Goal: Information Seeking & Learning: Learn about a topic

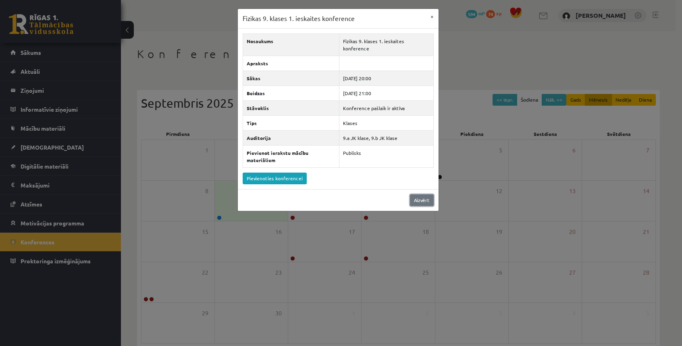
click at [427, 194] on link "Aizvērt" at bounding box center [422, 200] width 24 height 12
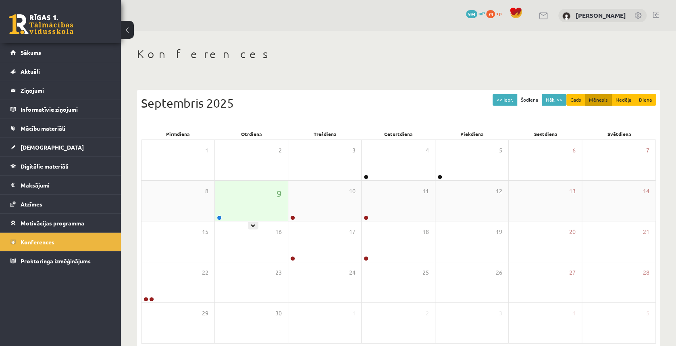
click at [244, 204] on div "9" at bounding box center [251, 201] width 73 height 40
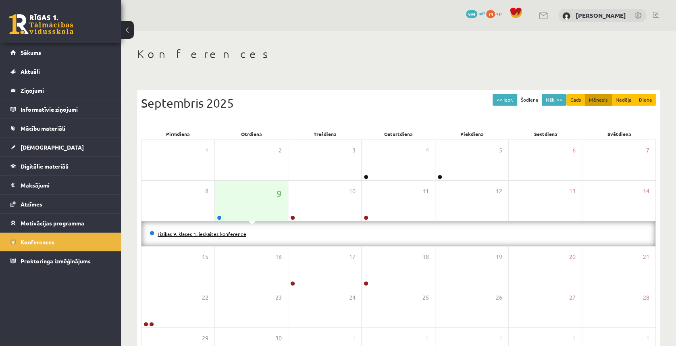
click at [214, 232] on link "Fizikas 9. klases 1. ieskaites konference" at bounding box center [202, 234] width 89 height 6
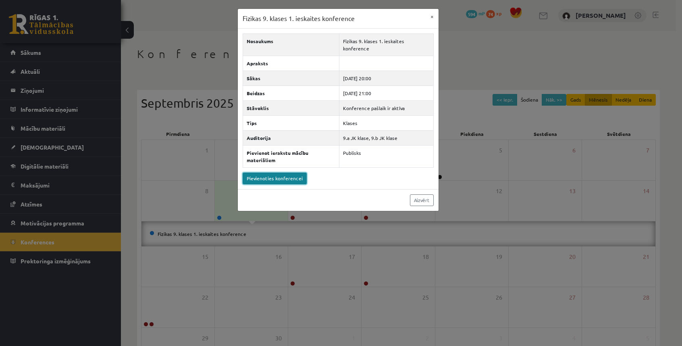
click at [274, 173] on link "Pievienoties konferencei" at bounding box center [275, 179] width 64 height 12
click at [429, 15] on button "×" at bounding box center [432, 16] width 13 height 15
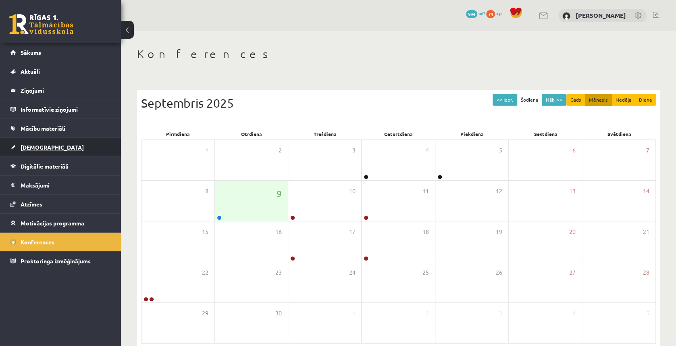
click at [35, 150] on span "[DEMOGRAPHIC_DATA]" at bounding box center [52, 147] width 63 height 7
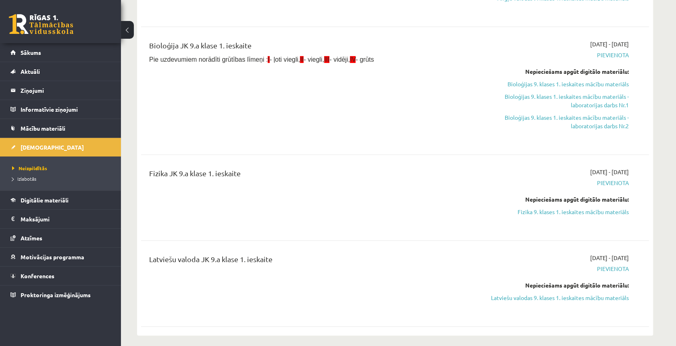
scroll to position [202, 0]
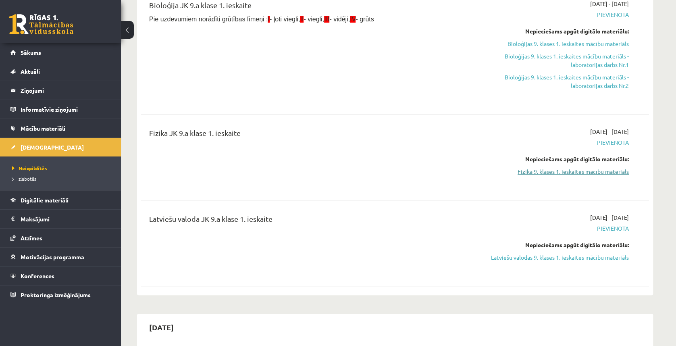
click at [590, 171] on link "Fizika 9. klases 1. ieskaites mācību materiāls" at bounding box center [553, 171] width 152 height 8
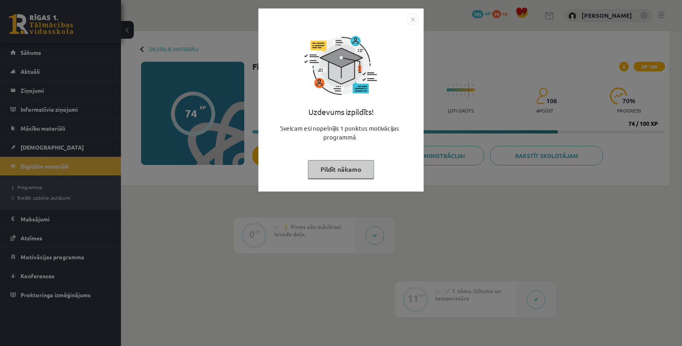
click at [417, 20] on img "Close" at bounding box center [413, 19] width 12 height 12
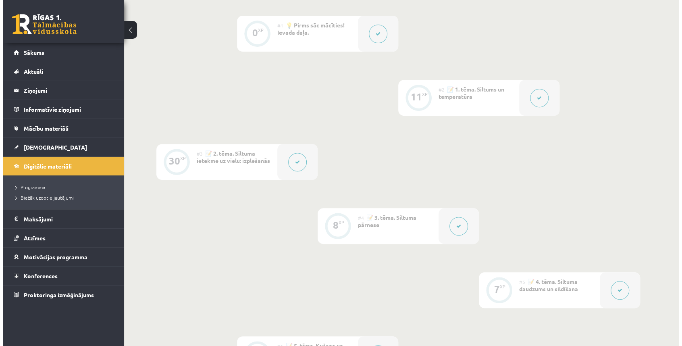
scroll to position [484, 0]
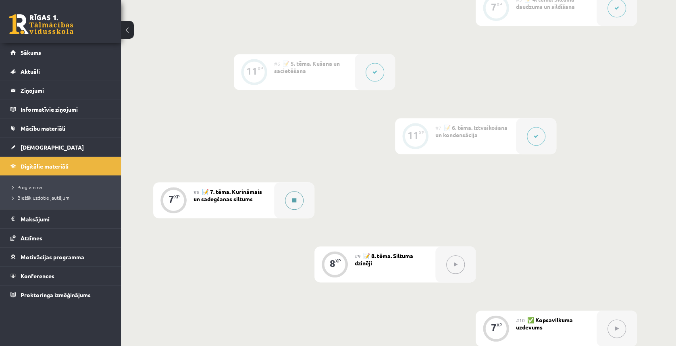
click at [289, 205] on button at bounding box center [294, 200] width 19 height 19
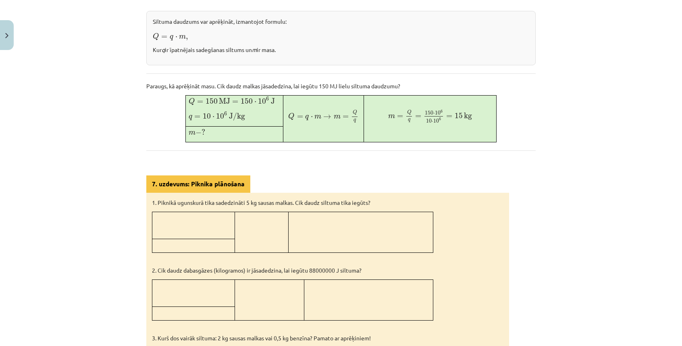
scroll to position [323, 0]
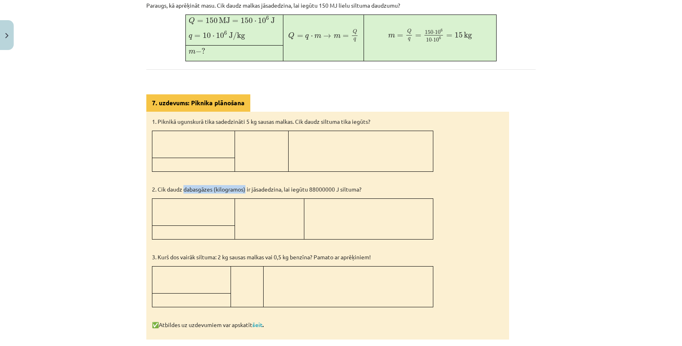
drag, startPoint x: 182, startPoint y: 189, endPoint x: 244, endPoint y: 188, distance: 61.7
click at [244, 188] on p "2. Cik daudz dabasgāzes (kilogramos) ir jāsadedzina, lai iegūtu 88000000 J silt…" at bounding box center [328, 189] width 352 height 8
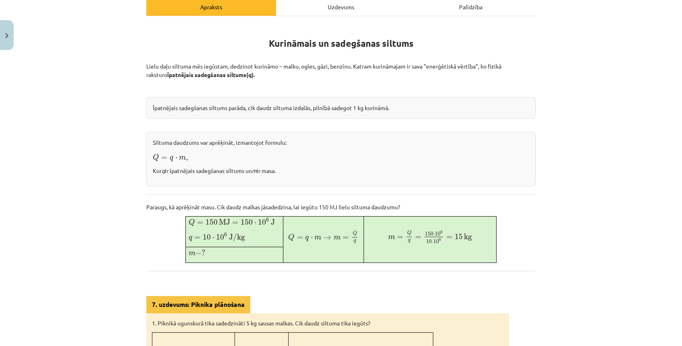
drag, startPoint x: 404, startPoint y: 196, endPoint x: 396, endPoint y: 206, distance: 12.3
drag, startPoint x: 396, startPoint y: 206, endPoint x: 197, endPoint y: 189, distance: 200.4
click at [196, 190] on div "Kurināmais un sadegšanas siltums Lielu daļu siltuma mēs iegūstam, dedzinot kuri…" at bounding box center [341, 282] width 390 height 518
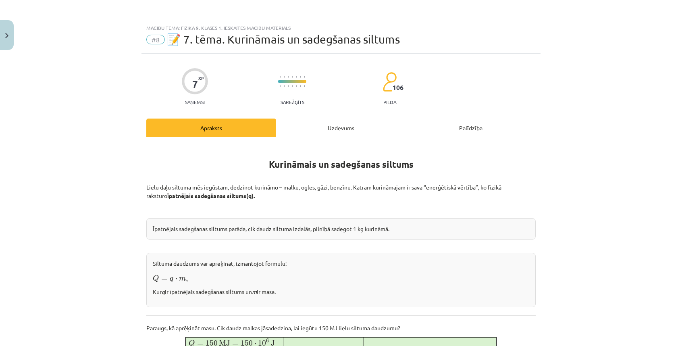
click at [209, 196] on b "īpatnējais sadegšanas siltums" at bounding box center [206, 195] width 79 height 7
drag, startPoint x: 86, startPoint y: 194, endPoint x: 378, endPoint y: 285, distance: 306.8
click at [378, 285] on div "Mācību tēma: Fizika 9. klases 1. ieskaites mācību materiāls #8 📝 7. tēma. Kurin…" at bounding box center [341, 173] width 682 height 346
click at [380, 283] on div "Siltuma daudzums var aprēķināt, izmantojot formulu: Q = q ⋅ m , Q = q ⋅ m , Kur…" at bounding box center [341, 280] width 390 height 54
